Goal: Information Seeking & Learning: Learn about a topic

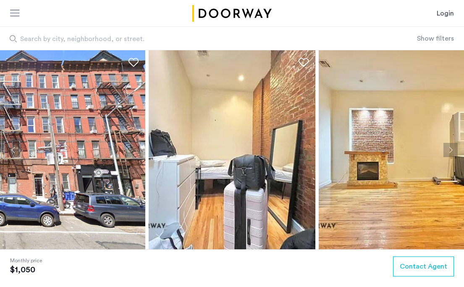
click at [128, 40] on span "Search by city, neighborhood, or street." at bounding box center [186, 39] width 333 height 10
click at [128, 40] on input "Search by city, neighborhood, or street." at bounding box center [208, 38] width 417 height 23
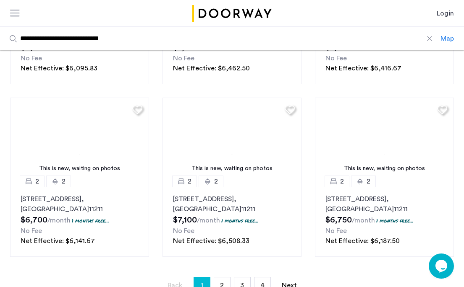
scroll to position [622, 0]
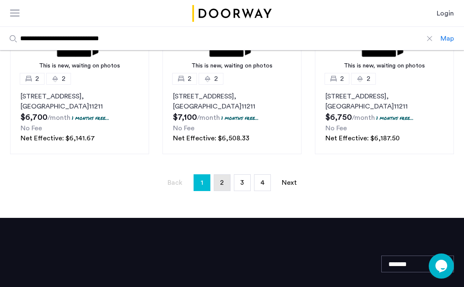
click at [226, 185] on link "page 2" at bounding box center [222, 183] width 16 height 16
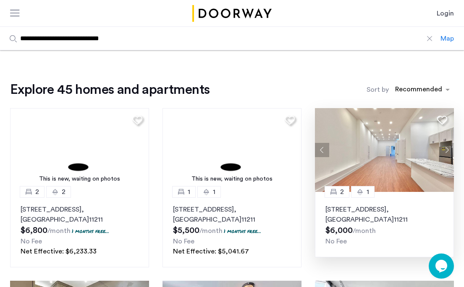
click at [446, 152] on button "Next apartment" at bounding box center [446, 150] width 14 height 14
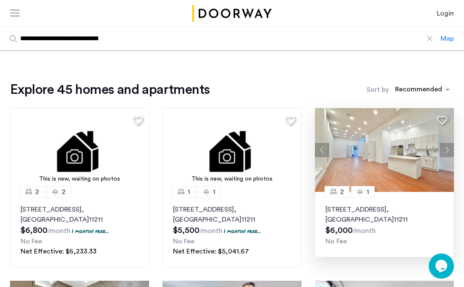
click at [446, 152] on button "Next apartment" at bounding box center [446, 150] width 14 height 14
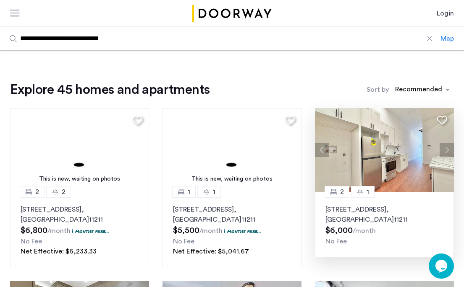
click at [446, 152] on button "Next apartment" at bounding box center [446, 150] width 14 height 14
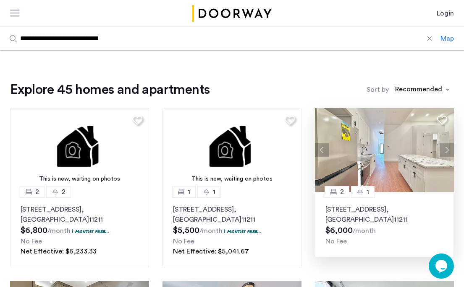
click at [446, 152] on button "Next apartment" at bounding box center [446, 150] width 14 height 14
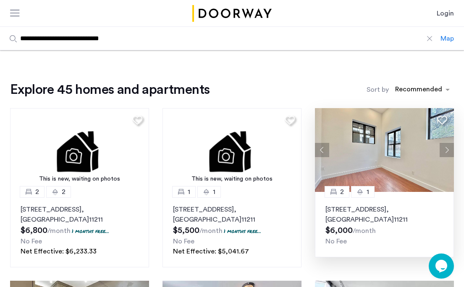
click at [446, 152] on button "Next apartment" at bounding box center [446, 150] width 14 height 14
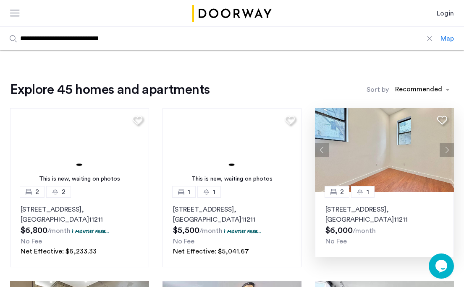
click at [446, 152] on button "Next apartment" at bounding box center [446, 150] width 14 height 14
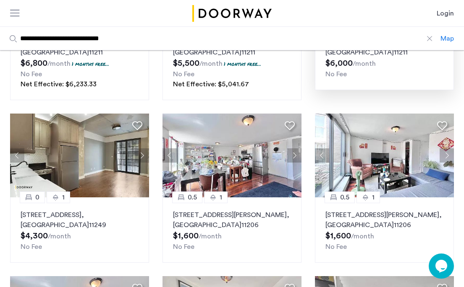
scroll to position [168, 0]
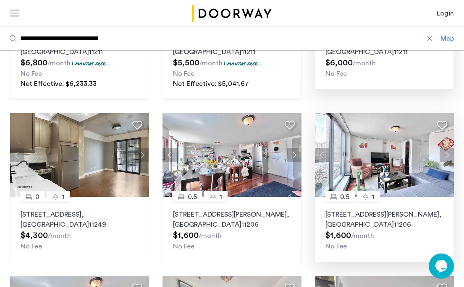
click at [445, 156] on button "Next apartment" at bounding box center [446, 155] width 14 height 14
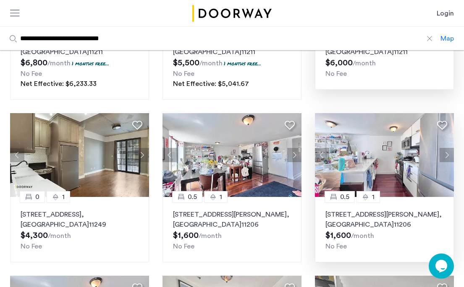
click at [445, 156] on button "Next apartment" at bounding box center [446, 155] width 14 height 14
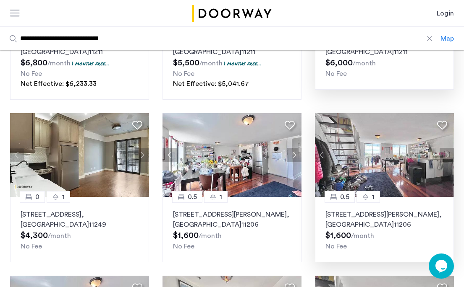
click at [445, 156] on button "Next apartment" at bounding box center [446, 155] width 14 height 14
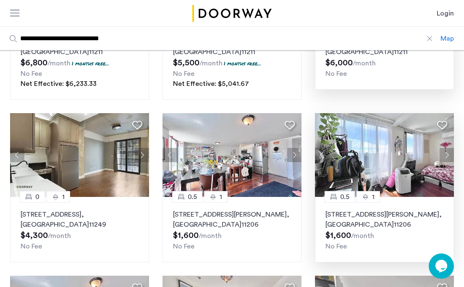
click at [388, 172] on img at bounding box center [384, 155] width 139 height 84
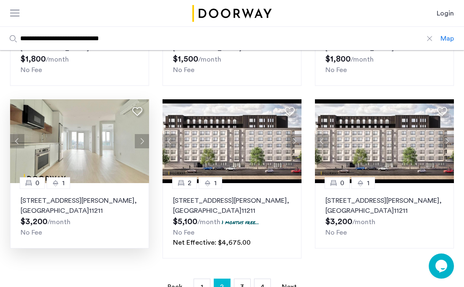
scroll to position [601, 0]
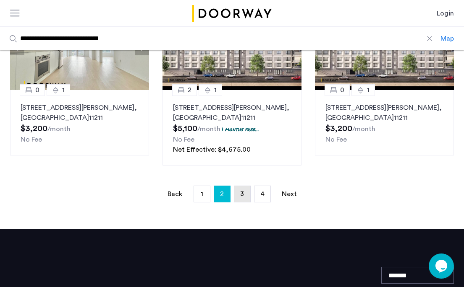
click at [243, 196] on span "3" at bounding box center [242, 194] width 4 height 7
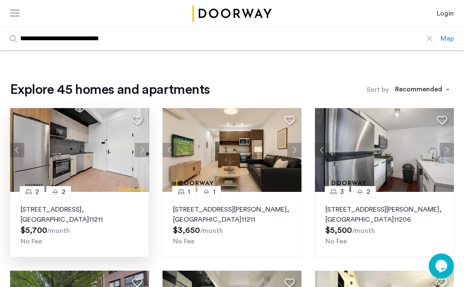
click at [144, 151] on button "Next apartment" at bounding box center [142, 150] width 14 height 14
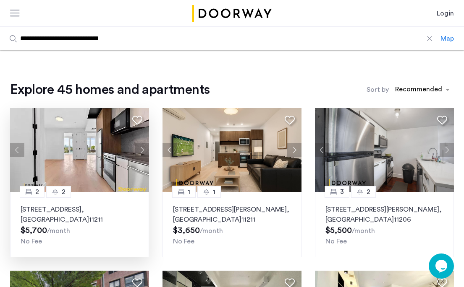
click at [144, 151] on button "Next apartment" at bounding box center [142, 150] width 14 height 14
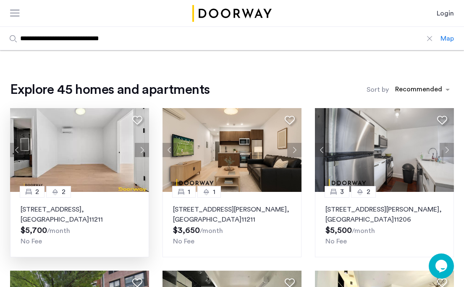
click at [144, 151] on button "Next apartment" at bounding box center [142, 150] width 14 height 14
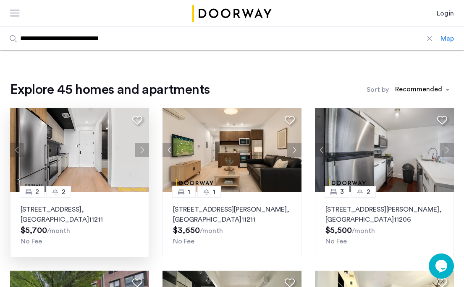
click at [144, 151] on button "Next apartment" at bounding box center [142, 150] width 14 height 14
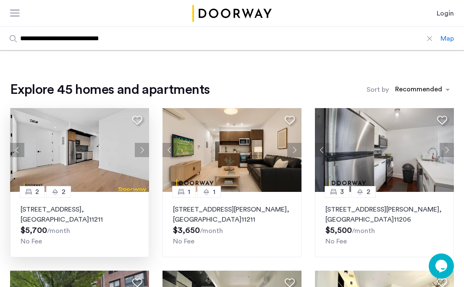
click at [144, 151] on button "Next apartment" at bounding box center [142, 150] width 14 height 14
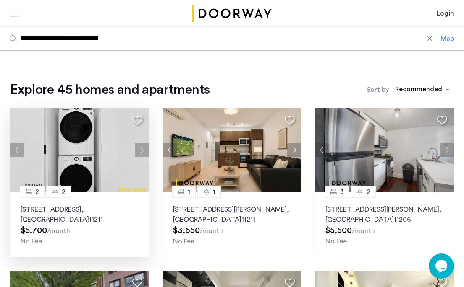
click at [144, 151] on button "Next apartment" at bounding box center [142, 150] width 14 height 14
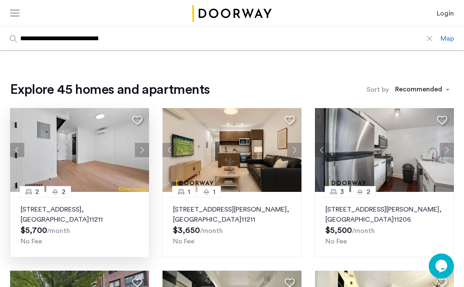
click at [144, 151] on button "Next apartment" at bounding box center [142, 150] width 14 height 14
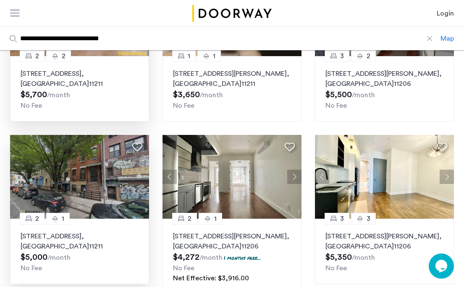
scroll to position [173, 0]
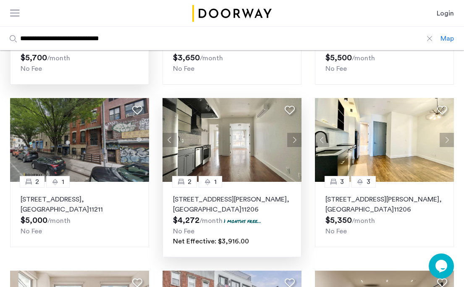
click at [294, 140] on button "Next apartment" at bounding box center [294, 140] width 14 height 14
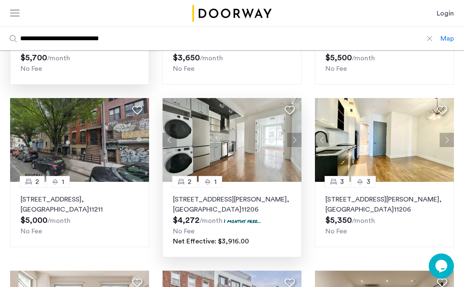
click at [294, 140] on button "Next apartment" at bounding box center [294, 140] width 14 height 14
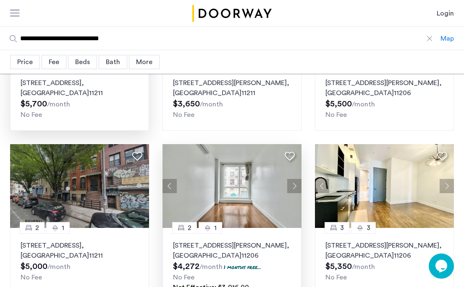
scroll to position [39, 0]
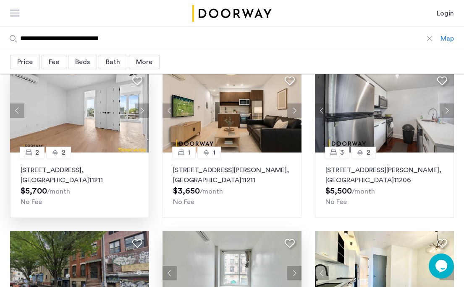
click at [146, 40] on input "**********" at bounding box center [220, 38] width 440 height 23
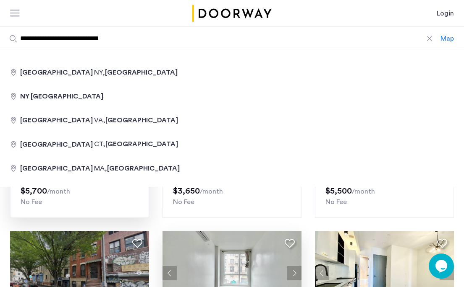
drag, startPoint x: 146, startPoint y: 40, endPoint x: 5, endPoint y: 13, distance: 142.6
click at [5, 27] on input "**********" at bounding box center [220, 38] width 440 height 23
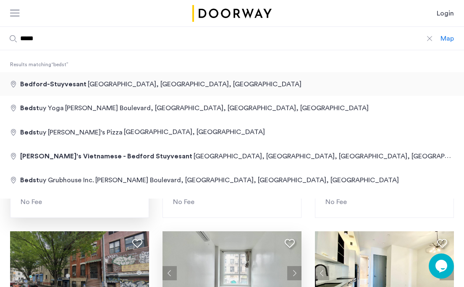
type input "**********"
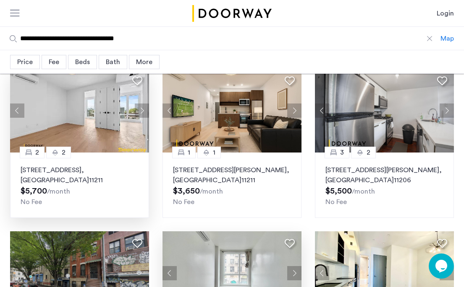
click at [73, 85] on img at bounding box center [79, 111] width 139 height 84
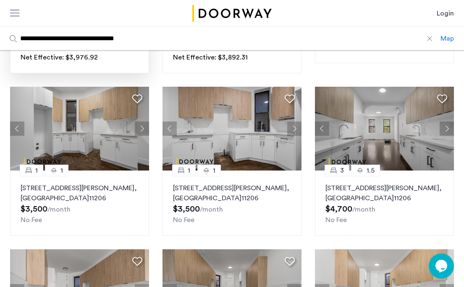
scroll to position [197, 0]
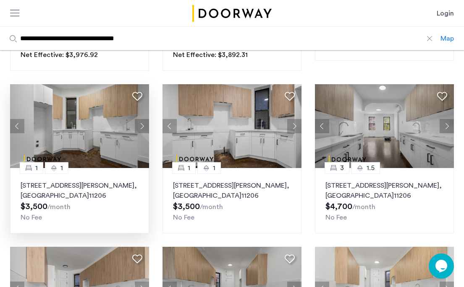
click at [143, 125] on button "Next apartment" at bounding box center [142, 126] width 14 height 14
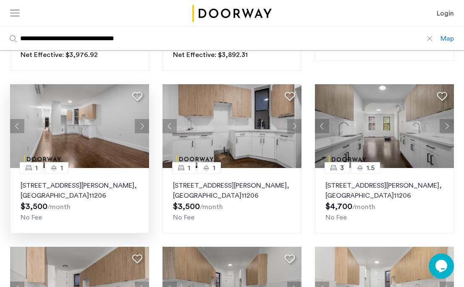
click at [143, 125] on button "Next apartment" at bounding box center [142, 126] width 14 height 14
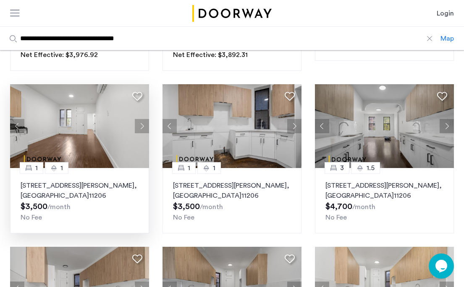
click at [143, 126] on button "Next apartment" at bounding box center [142, 126] width 14 height 14
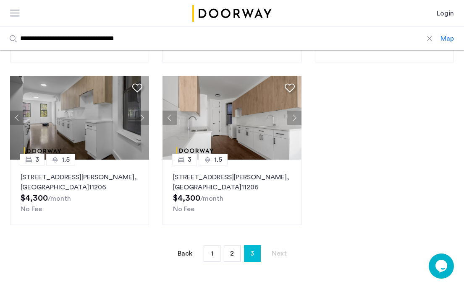
scroll to position [533, 0]
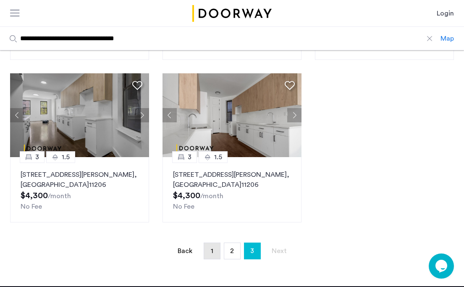
click at [212, 255] on span "1" at bounding box center [212, 251] width 3 height 7
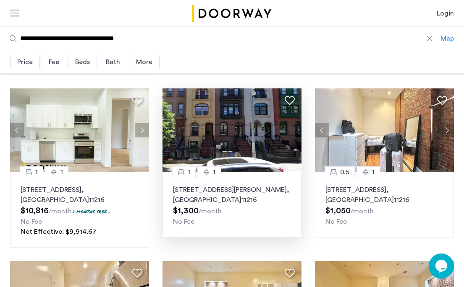
scroll to position [352, 0]
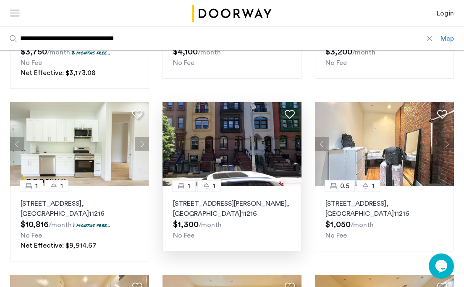
click at [291, 143] on img at bounding box center [231, 144] width 139 height 84
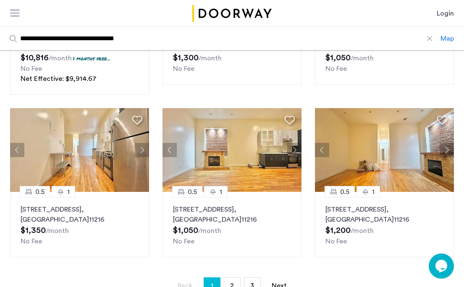
scroll to position [520, 0]
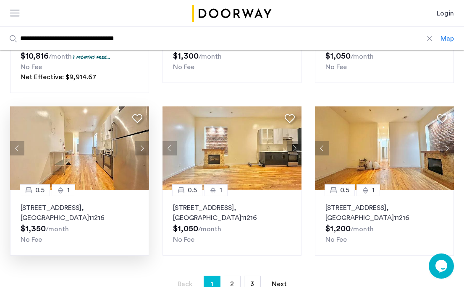
click at [106, 165] on img at bounding box center [79, 149] width 139 height 84
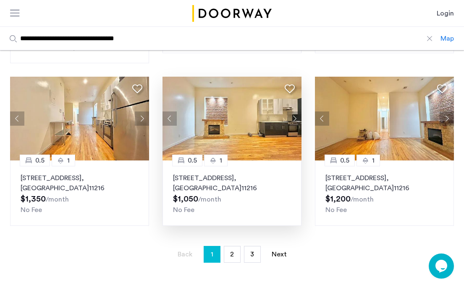
click at [255, 116] on img at bounding box center [231, 119] width 139 height 84
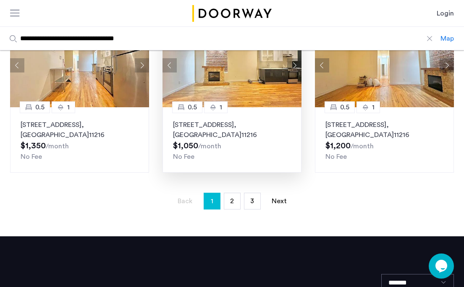
scroll to position [605, 0]
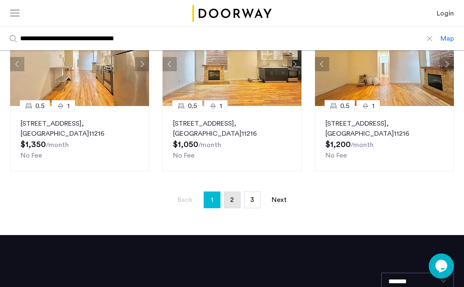
click at [233, 198] on span "2" at bounding box center [232, 200] width 4 height 7
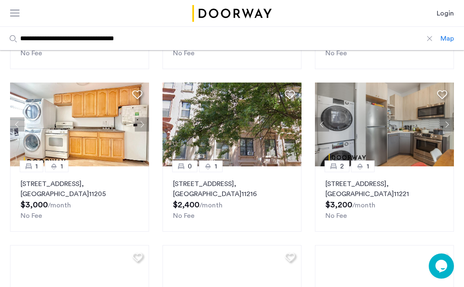
scroll to position [191, 0]
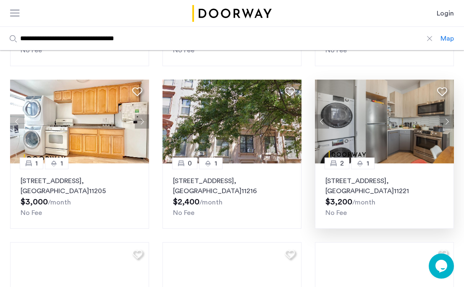
click at [449, 120] on button "Next apartment" at bounding box center [446, 122] width 14 height 14
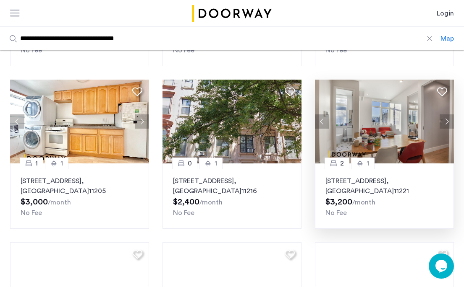
click at [449, 120] on button "Next apartment" at bounding box center [446, 122] width 14 height 14
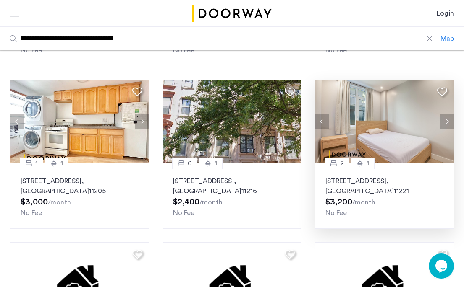
click at [449, 120] on button "Next apartment" at bounding box center [446, 122] width 14 height 14
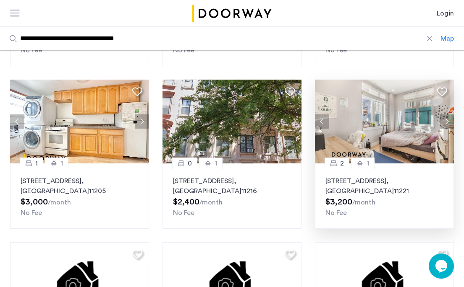
click at [449, 120] on button "Next apartment" at bounding box center [446, 122] width 14 height 14
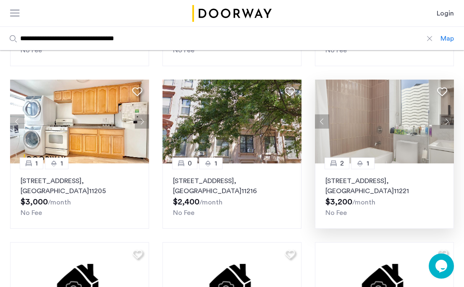
click at [413, 180] on p "621 Kosciuszko Street, Unit 3F, Brooklyn , NY 11221" at bounding box center [384, 186] width 118 height 20
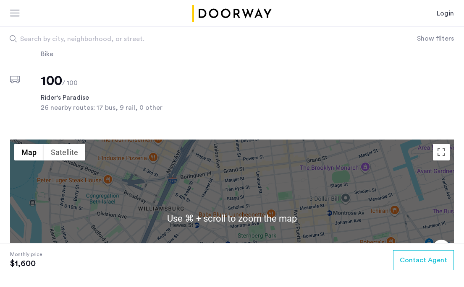
scroll to position [792, 0]
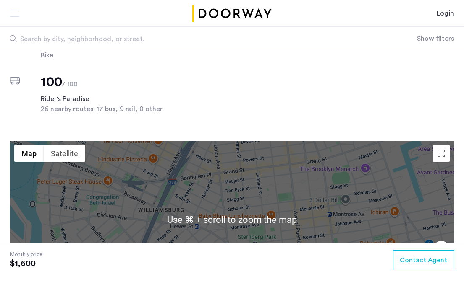
click at [337, 187] on div at bounding box center [232, 219] width 444 height 157
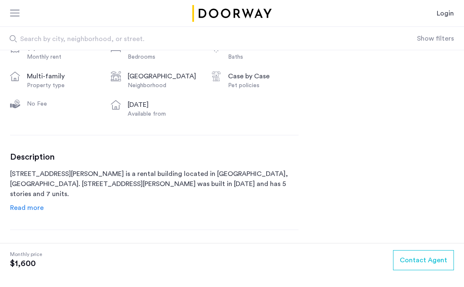
scroll to position [283, 0]
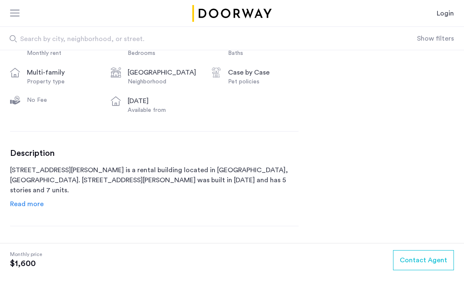
click at [33, 205] on span "Read more" at bounding box center [27, 204] width 34 height 7
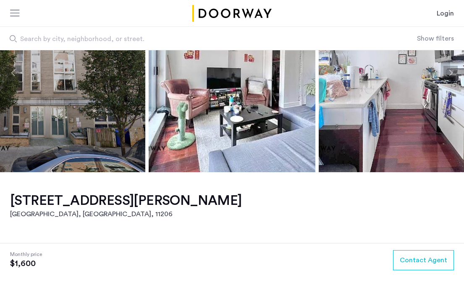
scroll to position [73, 0]
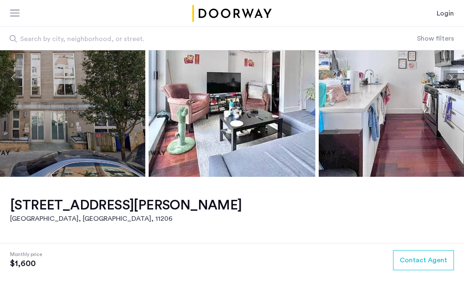
click at [58, 163] on img at bounding box center [62, 77] width 167 height 199
click at [84, 94] on img at bounding box center [62, 77] width 167 height 199
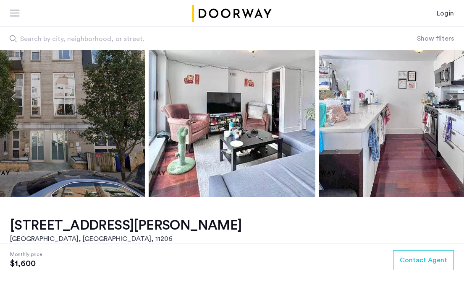
scroll to position [0, 0]
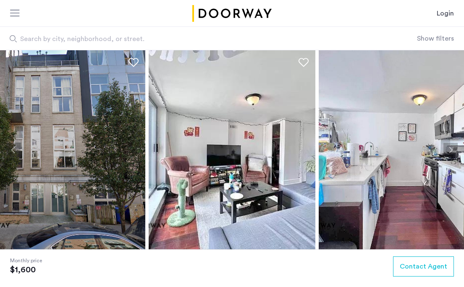
click at [292, 181] on img at bounding box center [232, 149] width 167 height 199
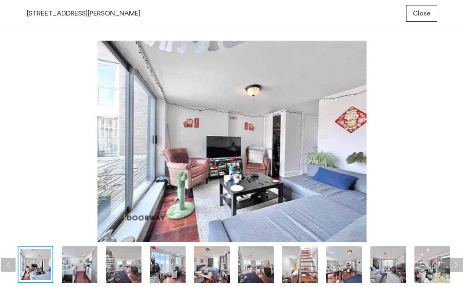
click at [76, 265] on img at bounding box center [80, 265] width 36 height 37
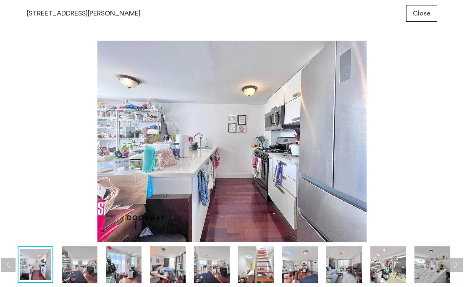
click at [122, 253] on img at bounding box center [124, 265] width 36 height 37
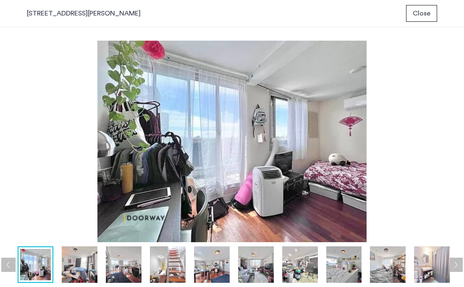
click at [164, 262] on img at bounding box center [168, 265] width 36 height 37
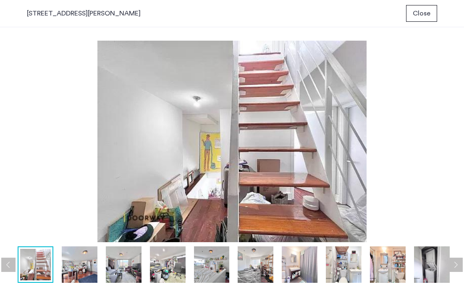
click at [208, 269] on img at bounding box center [212, 265] width 36 height 37
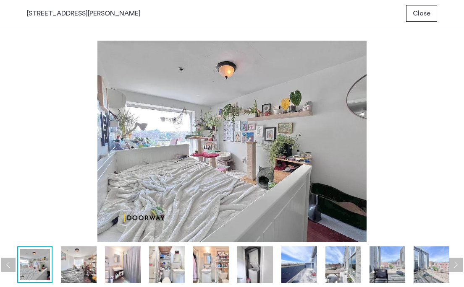
click at [206, 274] on img at bounding box center [211, 265] width 36 height 37
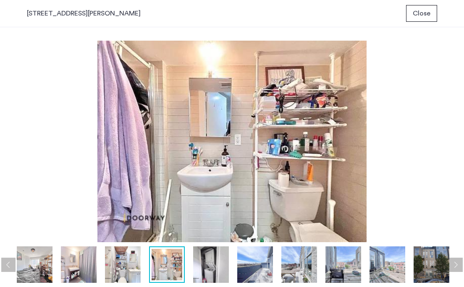
click at [255, 275] on img at bounding box center [255, 265] width 36 height 37
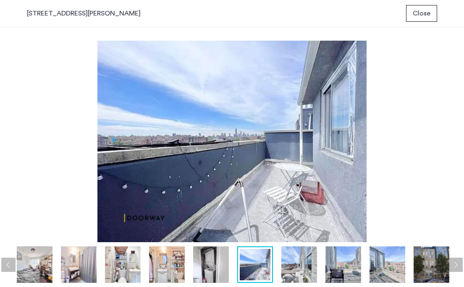
click at [297, 279] on img at bounding box center [299, 265] width 36 height 37
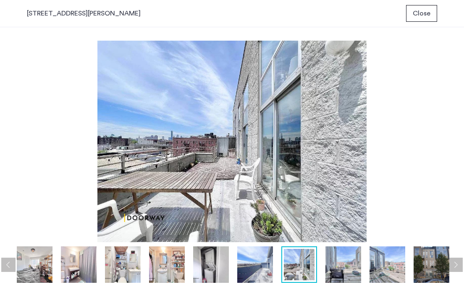
click at [333, 282] on img at bounding box center [343, 265] width 36 height 37
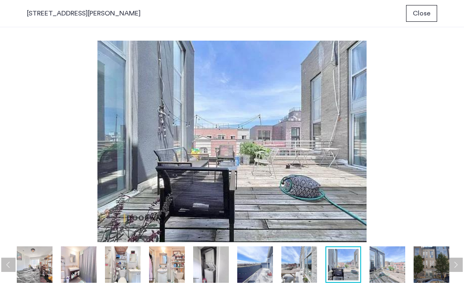
click at [379, 277] on img at bounding box center [387, 265] width 36 height 37
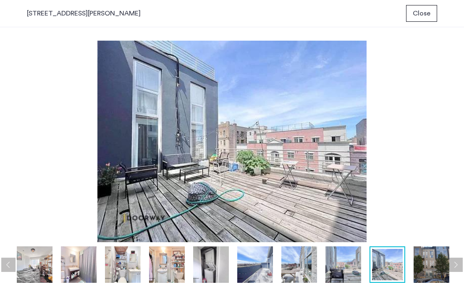
click at [424, 277] on img at bounding box center [431, 265] width 36 height 37
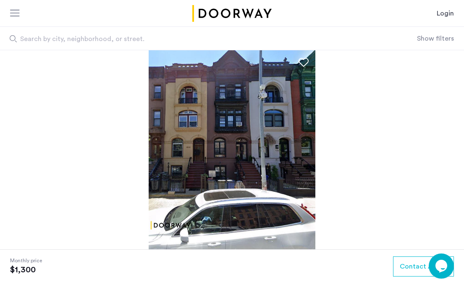
click at [240, 152] on img at bounding box center [232, 149] width 167 height 199
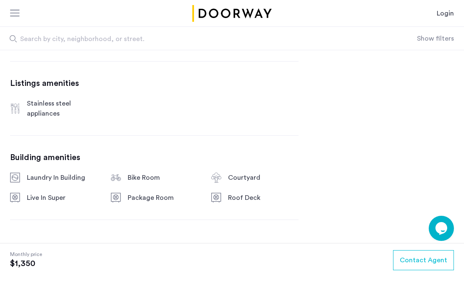
scroll to position [444, 0]
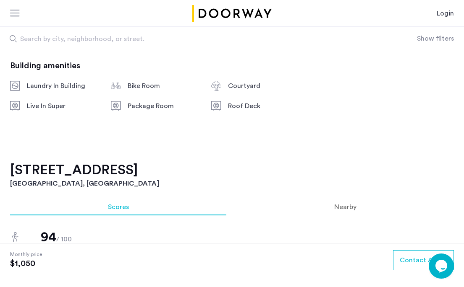
scroll to position [535, 0]
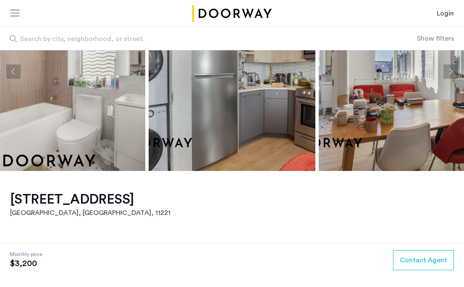
scroll to position [80, 0]
